Goal: Go to known website: Access a specific website the user already knows

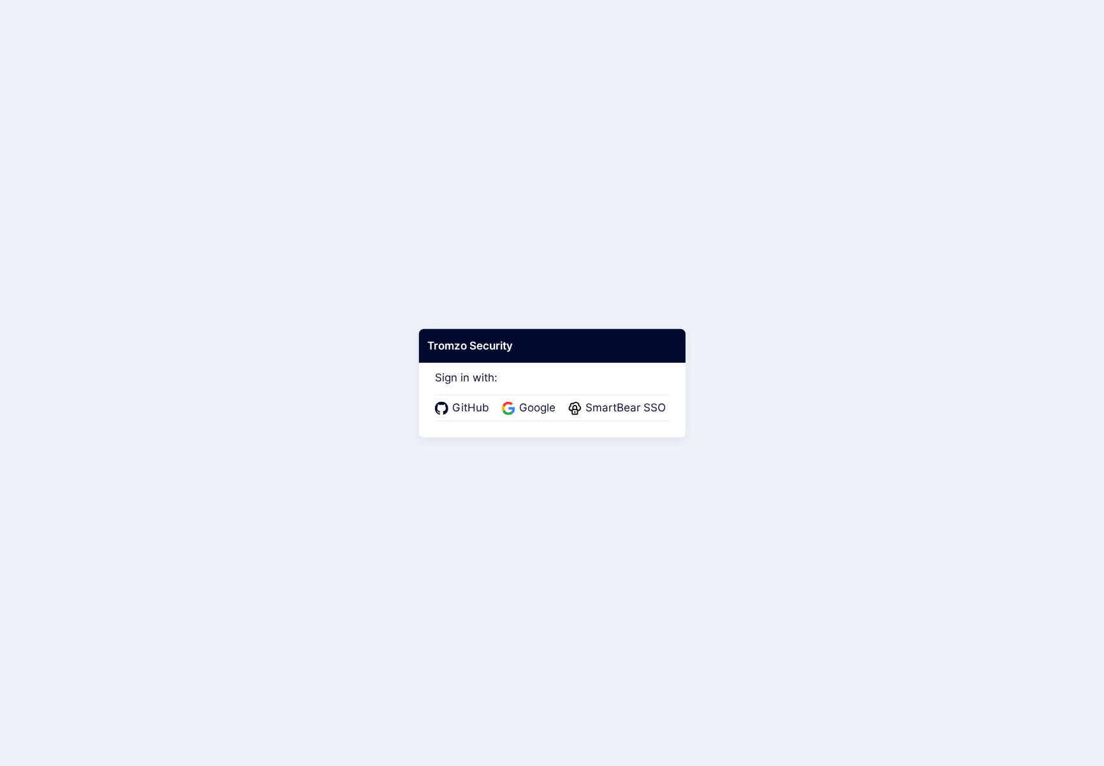
click at [530, 414] on span "Google" at bounding box center [537, 408] width 44 height 17
